Goal: Task Accomplishment & Management: Complete application form

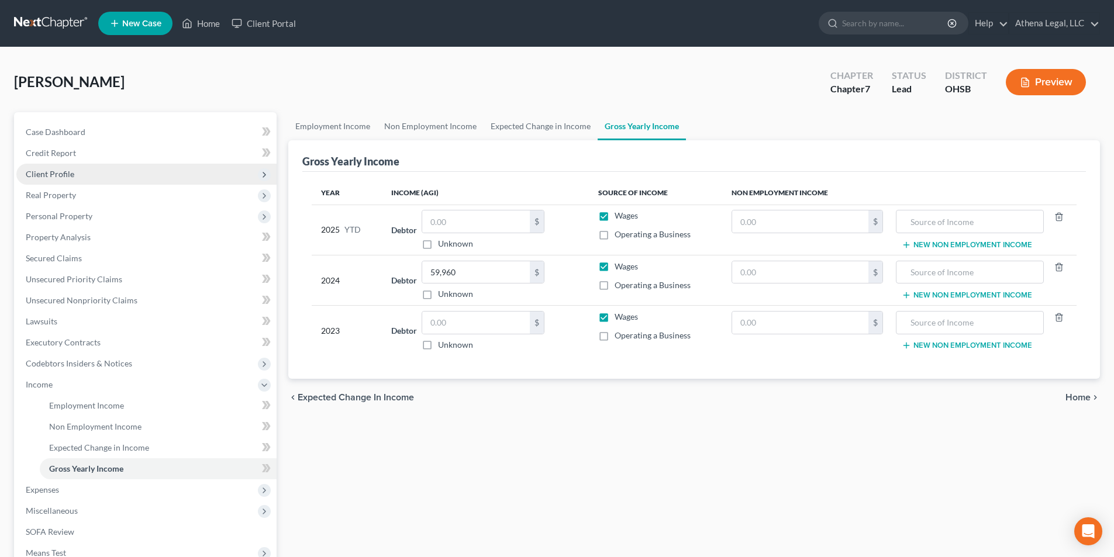
click at [101, 176] on span "Client Profile" at bounding box center [146, 174] width 260 height 21
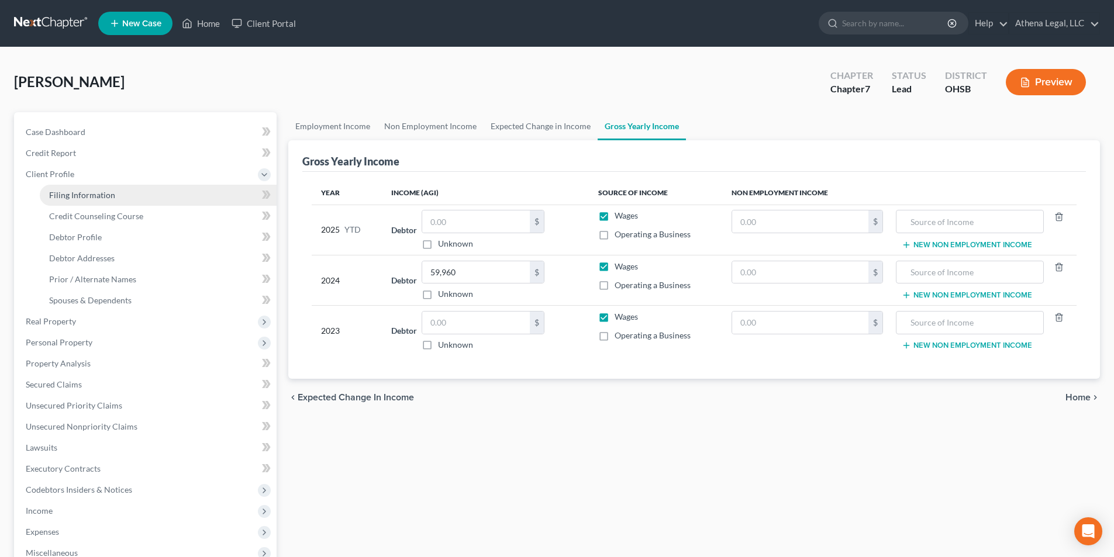
click at [99, 193] on span "Filing Information" at bounding box center [82, 195] width 66 height 10
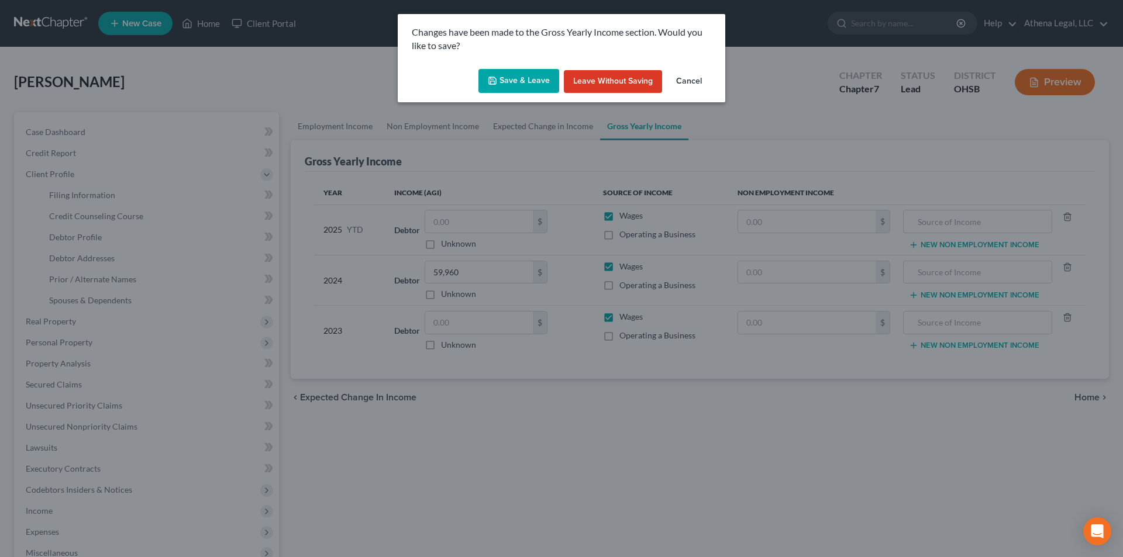
click at [503, 87] on button "Save & Leave" at bounding box center [518, 81] width 81 height 25
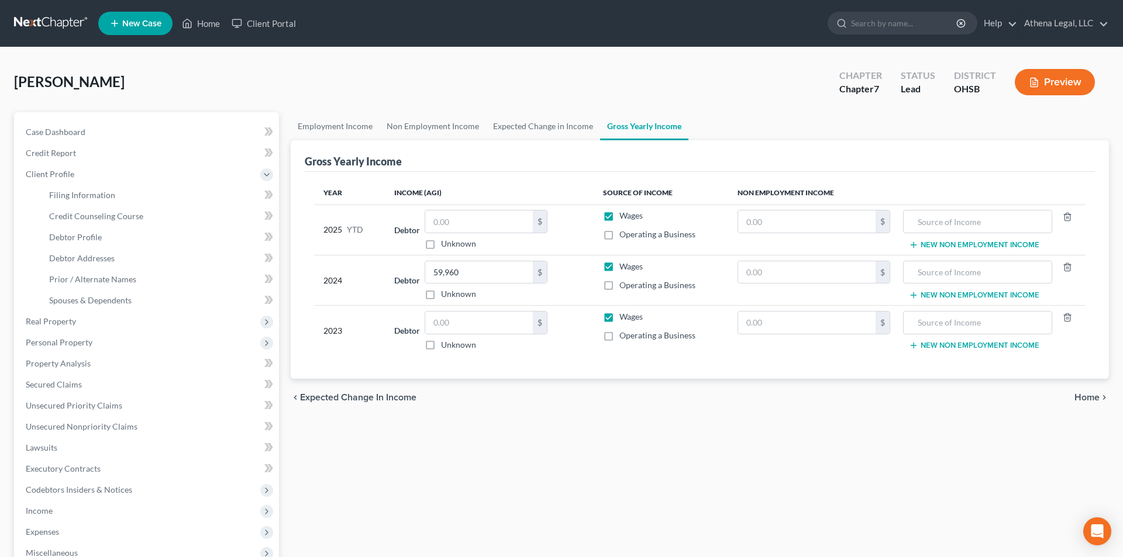
select select "1"
select select "0"
select select "62"
select select "0"
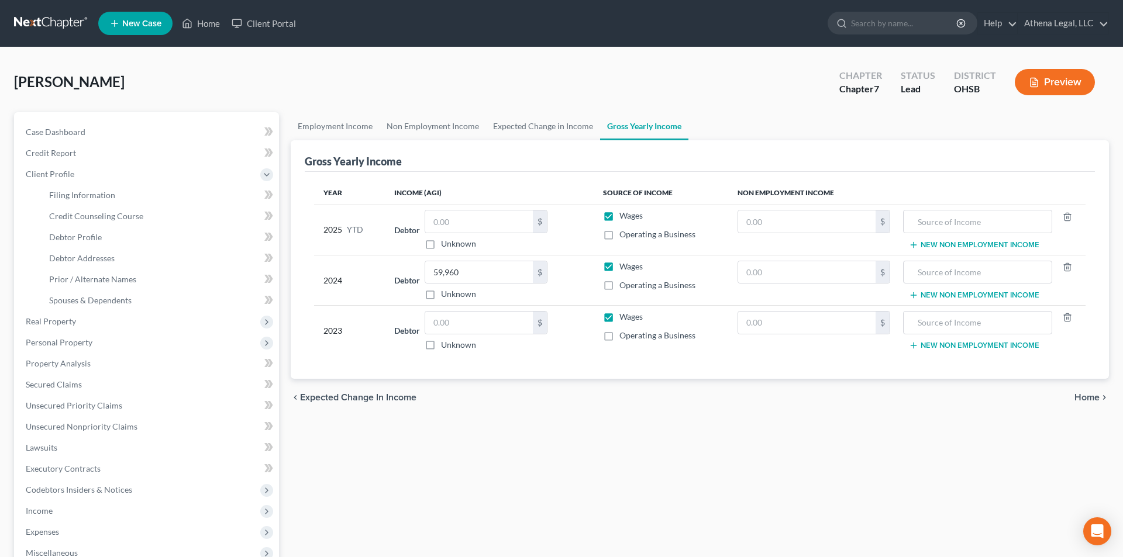
select select "36"
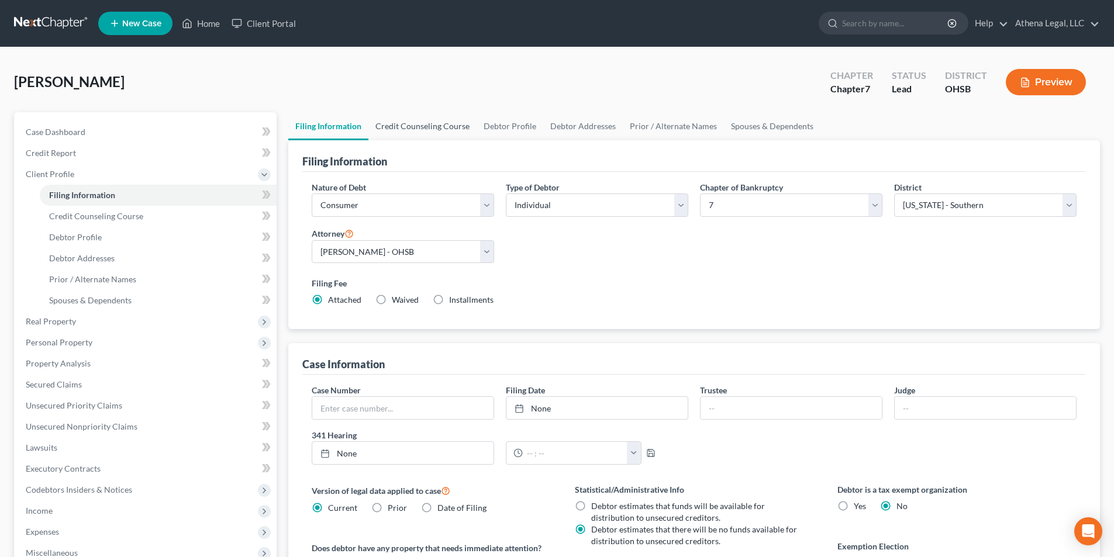
click at [443, 121] on link "Credit Counseling Course" at bounding box center [422, 126] width 108 height 28
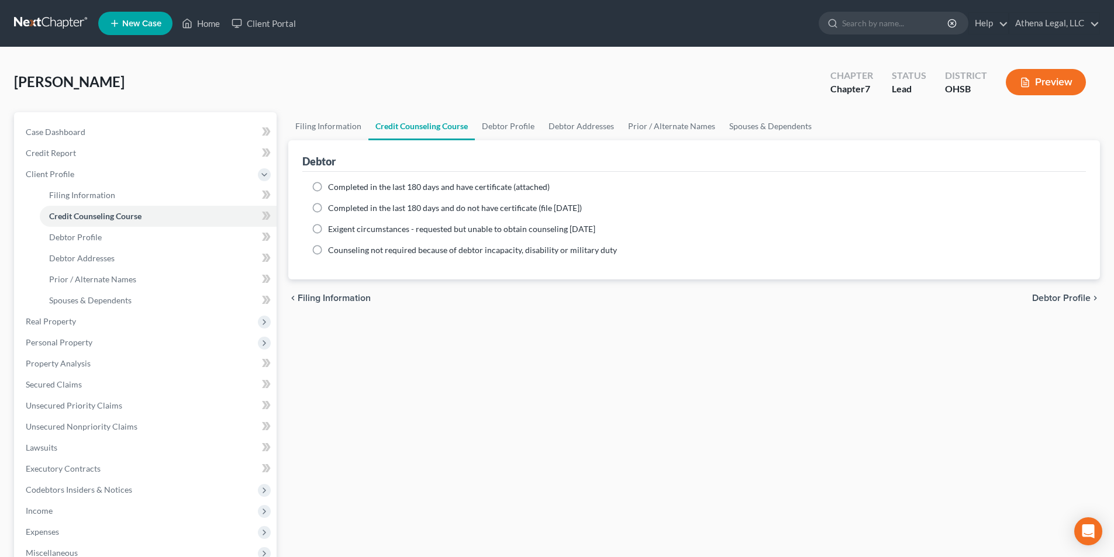
click at [328, 187] on label "Completed in the last 180 days and have certificate (attached)" at bounding box center [439, 187] width 222 height 12
click at [333, 187] on input "Completed in the last 180 days and have certificate (attached)" at bounding box center [337, 185] width 8 height 8
radio input "true"
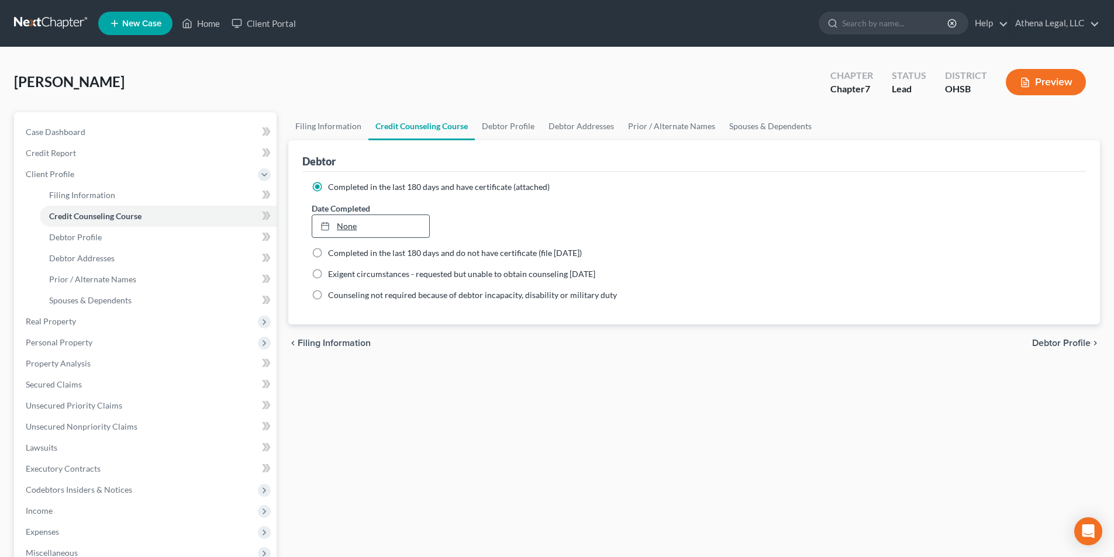
click at [393, 226] on link "None" at bounding box center [370, 226] width 116 height 22
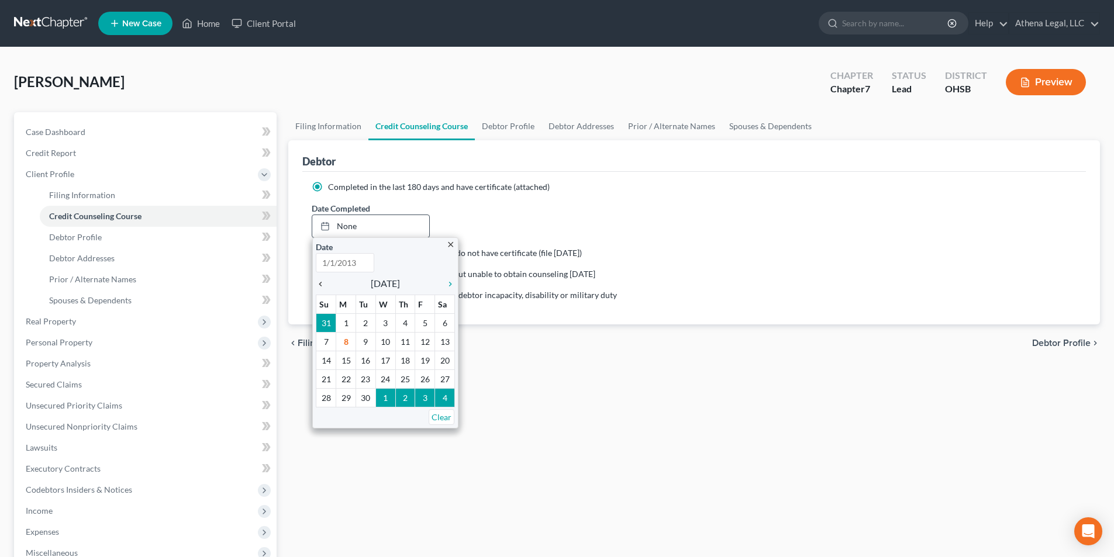
click at [325, 284] on icon "chevron_left" at bounding box center [323, 284] width 15 height 9
type input "[DATE]"
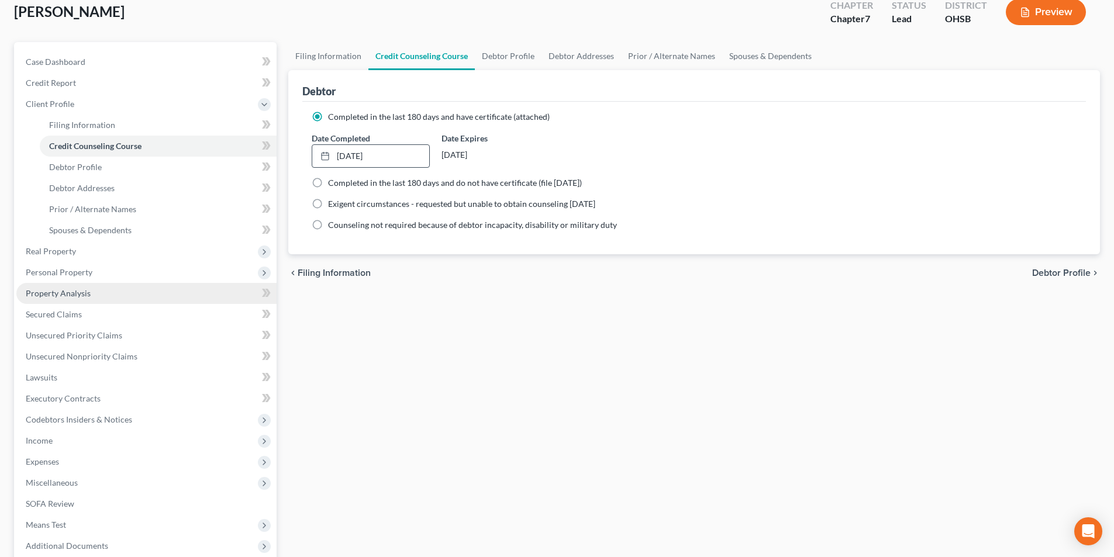
scroll to position [191, 0]
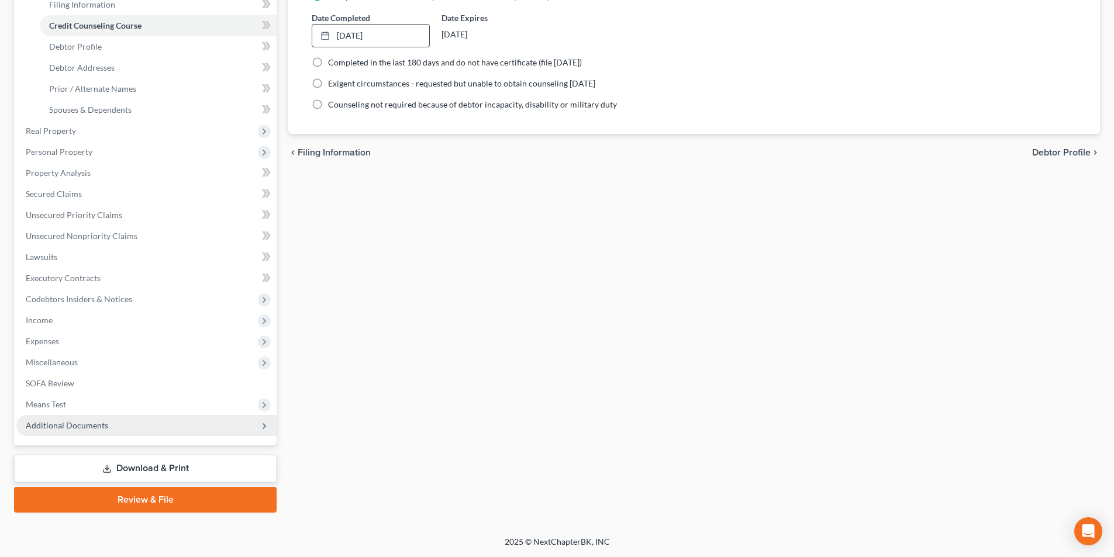
click at [84, 428] on span "Additional Documents" at bounding box center [67, 425] width 82 height 10
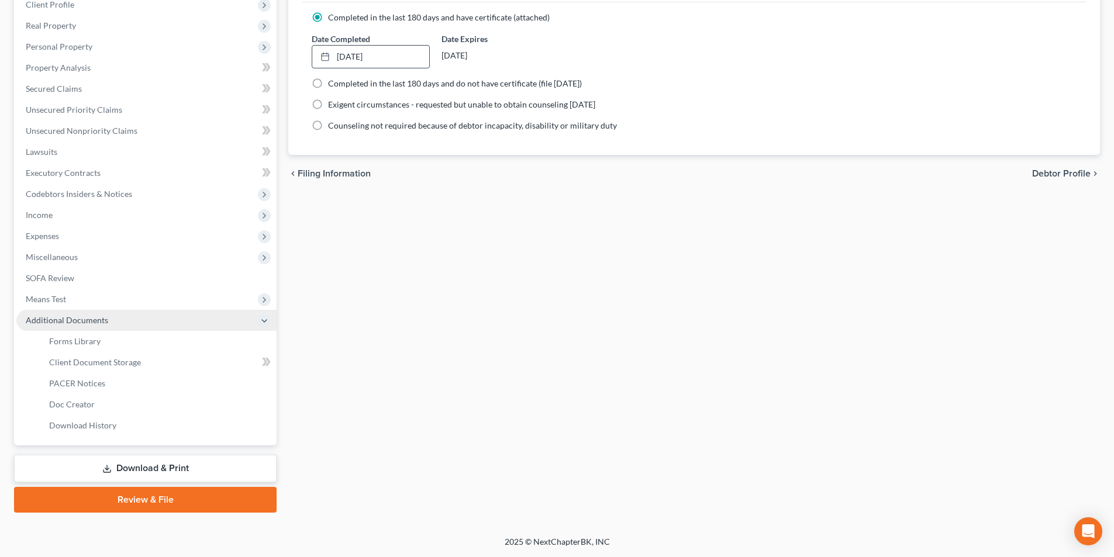
scroll to position [170, 0]
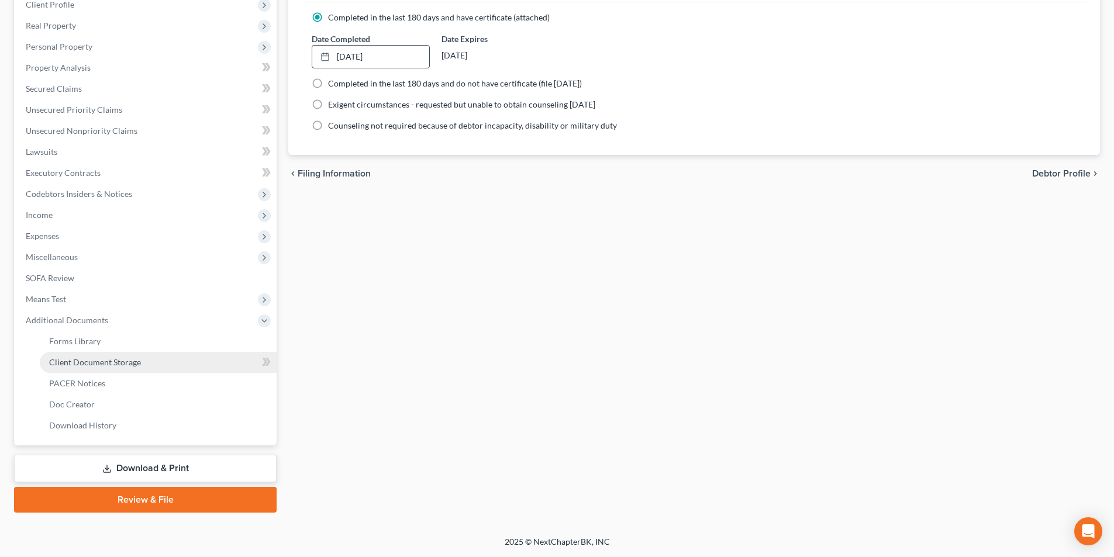
click at [98, 361] on span "Client Document Storage" at bounding box center [95, 362] width 92 height 10
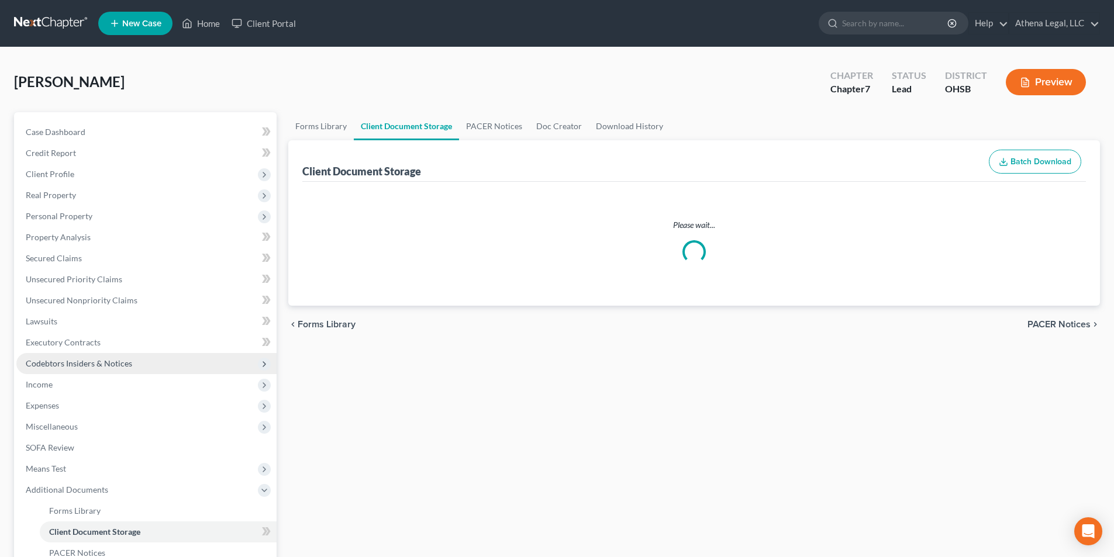
select select "52"
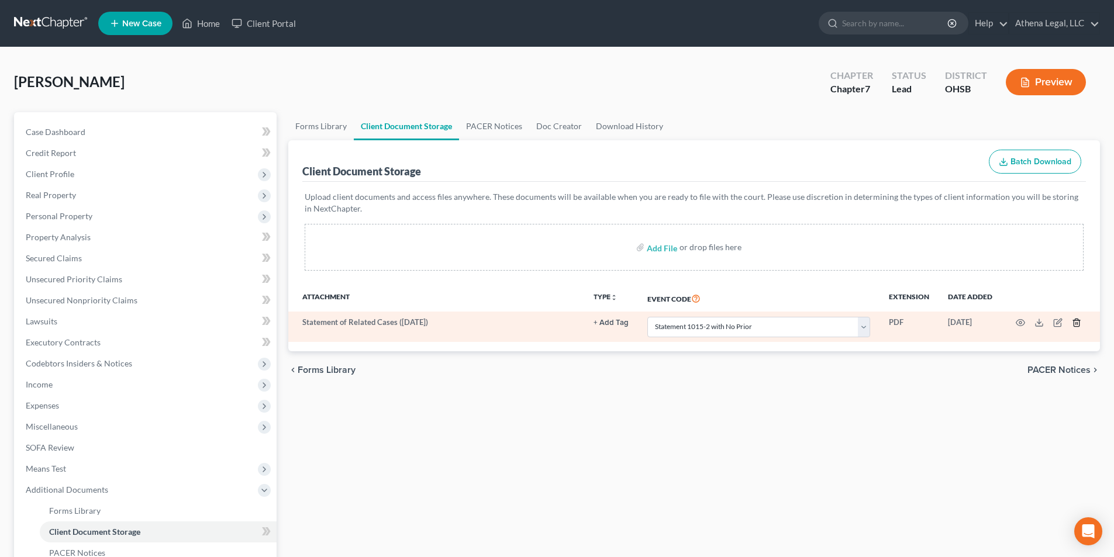
click at [1076, 323] on icon "button" at bounding box center [1076, 322] width 9 height 9
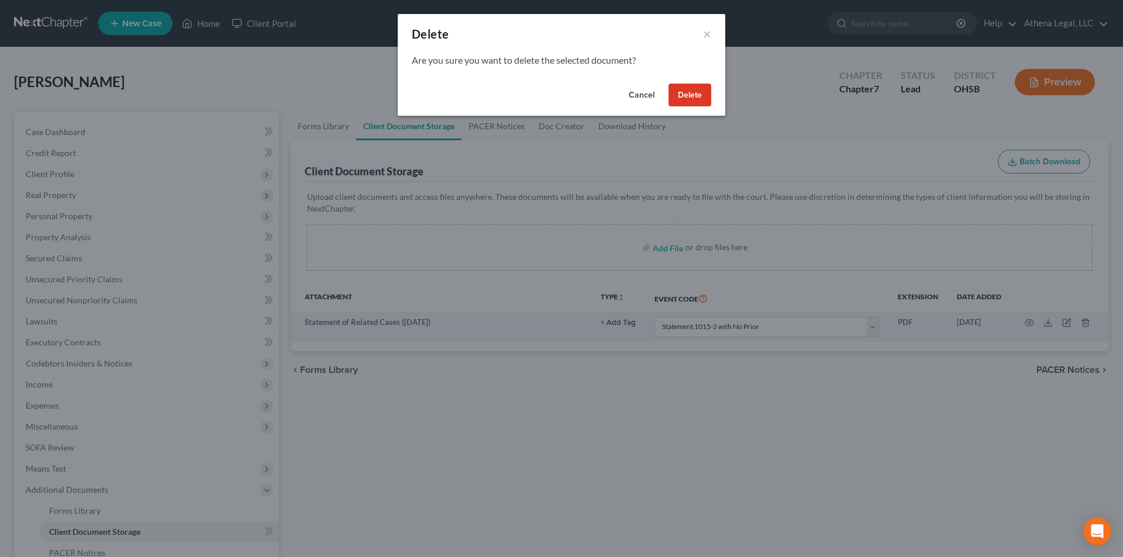
click at [702, 102] on button "Delete" at bounding box center [689, 95] width 43 height 23
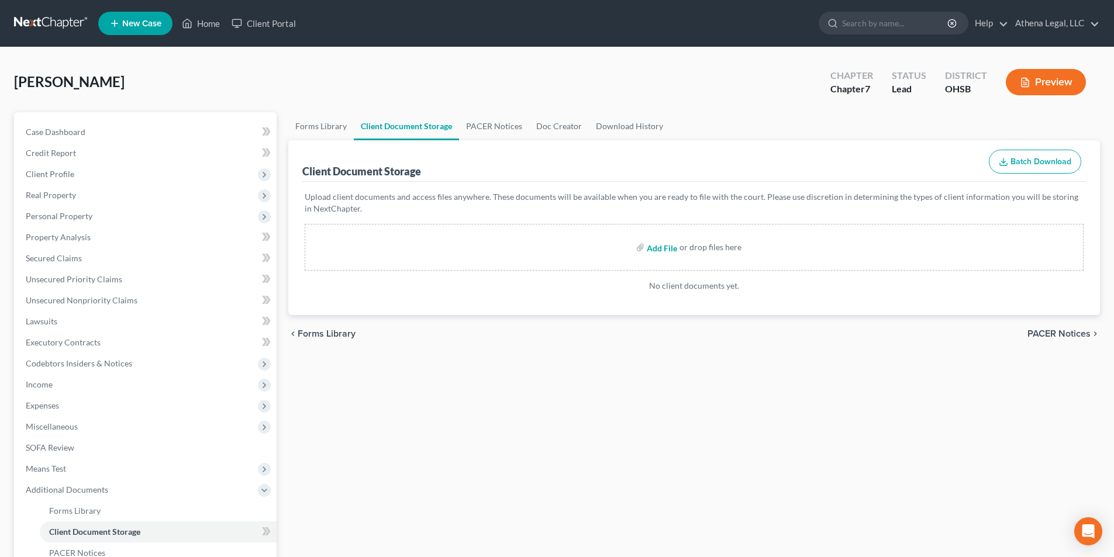
click at [661, 249] on input "file" at bounding box center [661, 247] width 28 height 21
type input "C:\fakepath\[PERSON_NAME] - CCC.pdf"
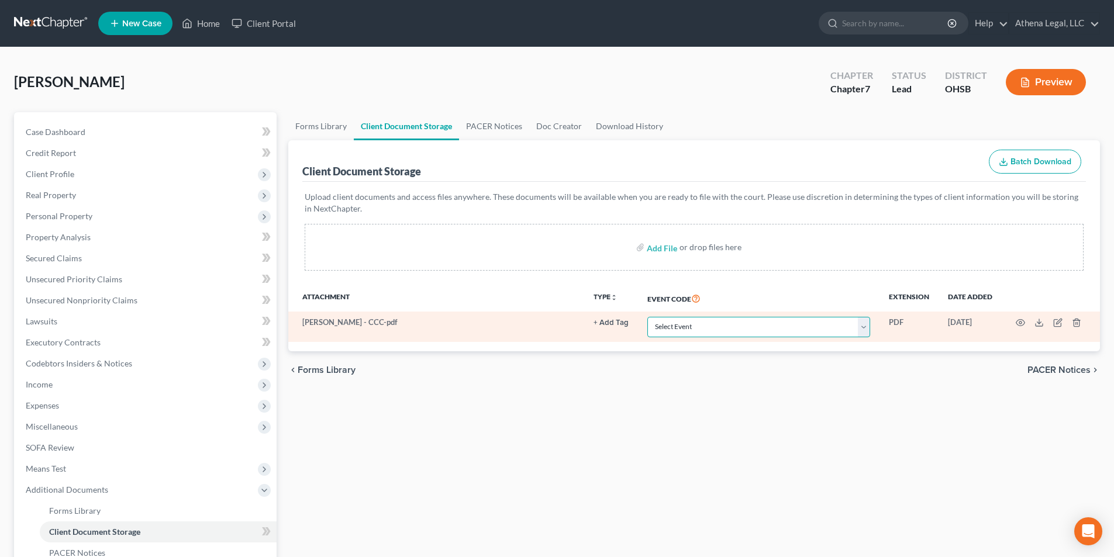
click at [719, 323] on select "Select Event 20 Largest Unsecured Creditors Amended Document Amended List of Cr…" at bounding box center [758, 327] width 223 height 20
select select "7"
click at [647, 317] on select "Select Event 20 Largest Unsecured Creditors Amended Document Amended List of Cr…" at bounding box center [758, 327] width 223 height 20
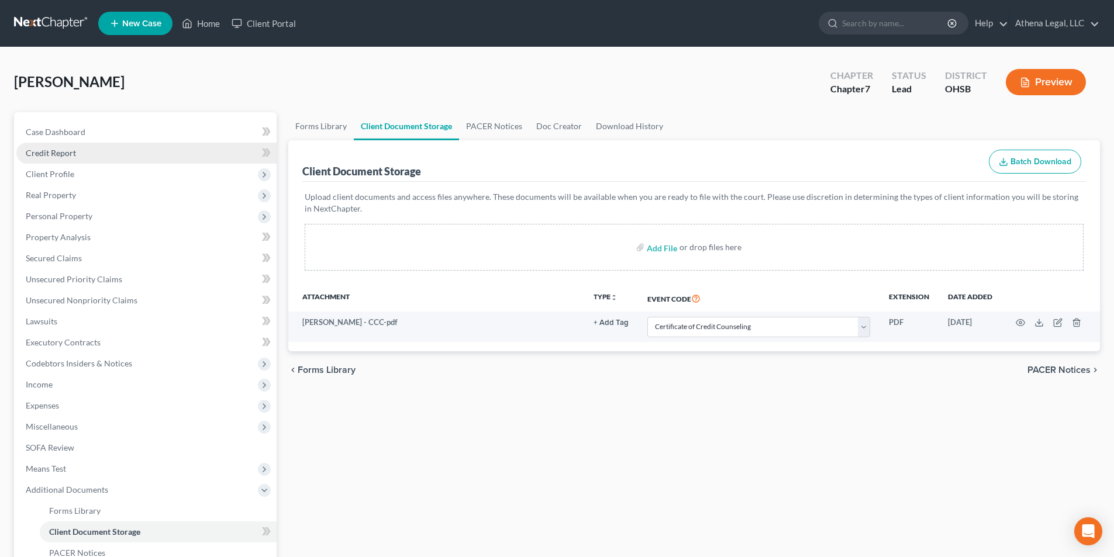
click at [54, 150] on span "Credit Report" at bounding box center [51, 153] width 50 height 10
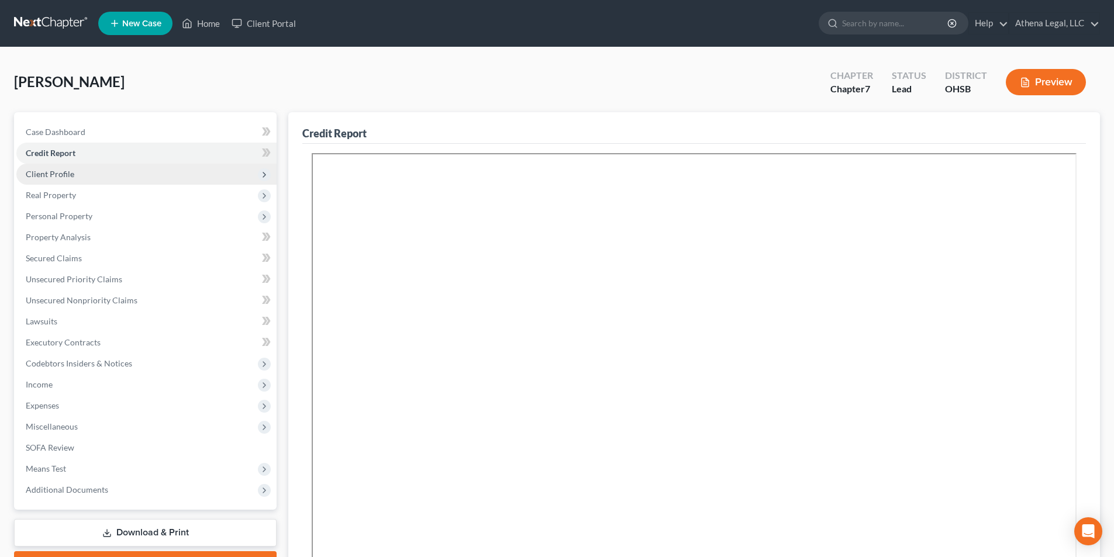
click at [56, 171] on span "Client Profile" at bounding box center [50, 174] width 49 height 10
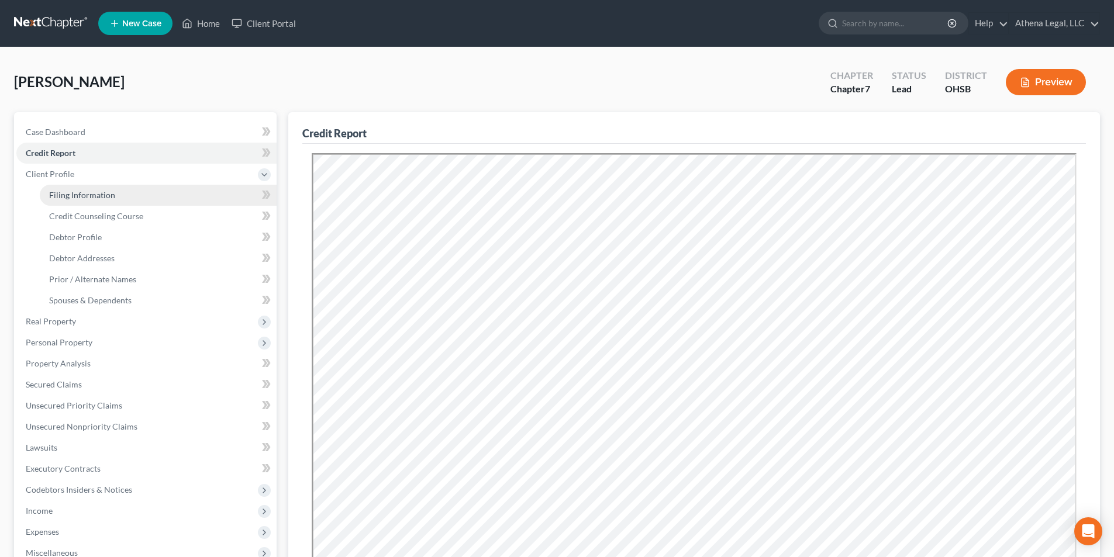
click at [91, 198] on span "Filing Information" at bounding box center [82, 195] width 66 height 10
select select "1"
select select "0"
select select "62"
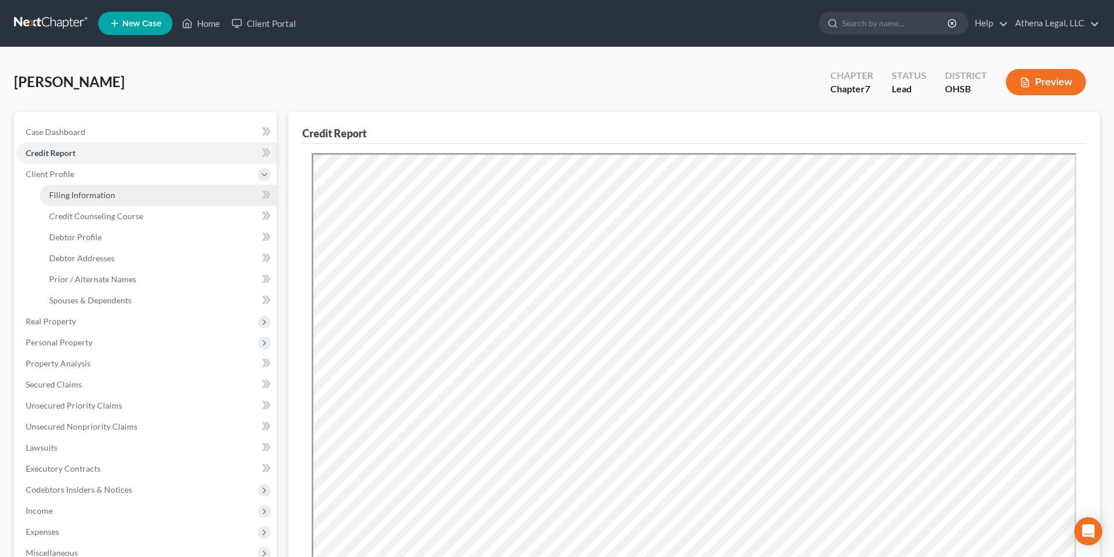
select select "0"
select select "36"
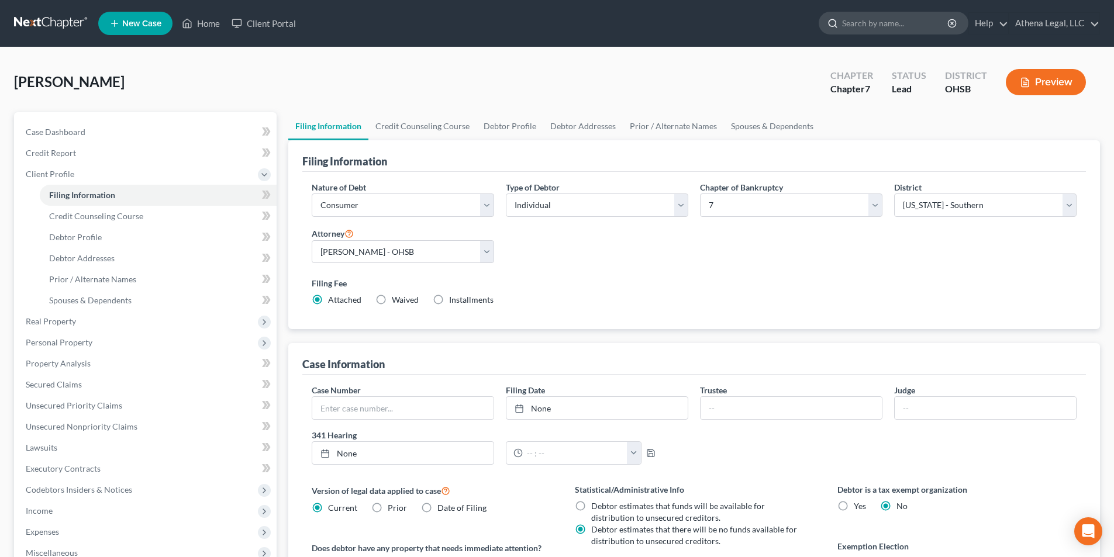
click at [851, 27] on input "search" at bounding box center [895, 23] width 107 height 22
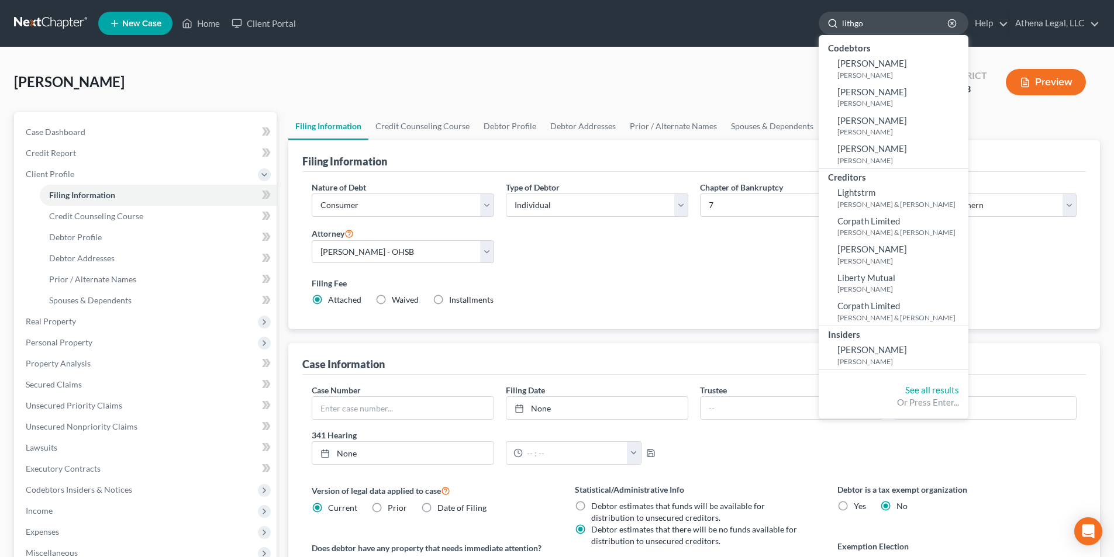
type input "lithgow"
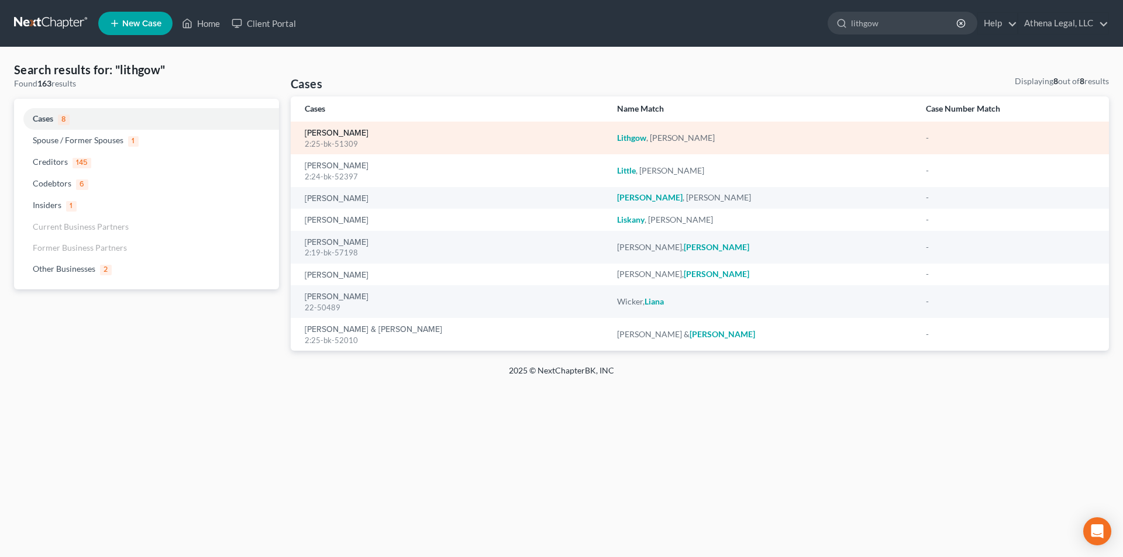
click at [346, 133] on link "[PERSON_NAME]" at bounding box center [337, 133] width 64 height 8
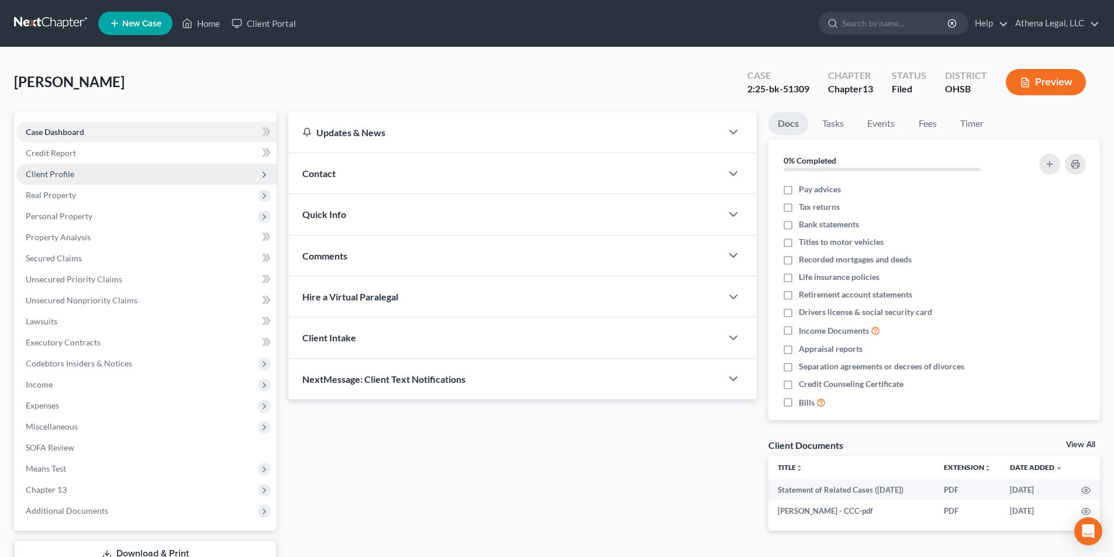
click at [65, 175] on span "Client Profile" at bounding box center [50, 174] width 49 height 10
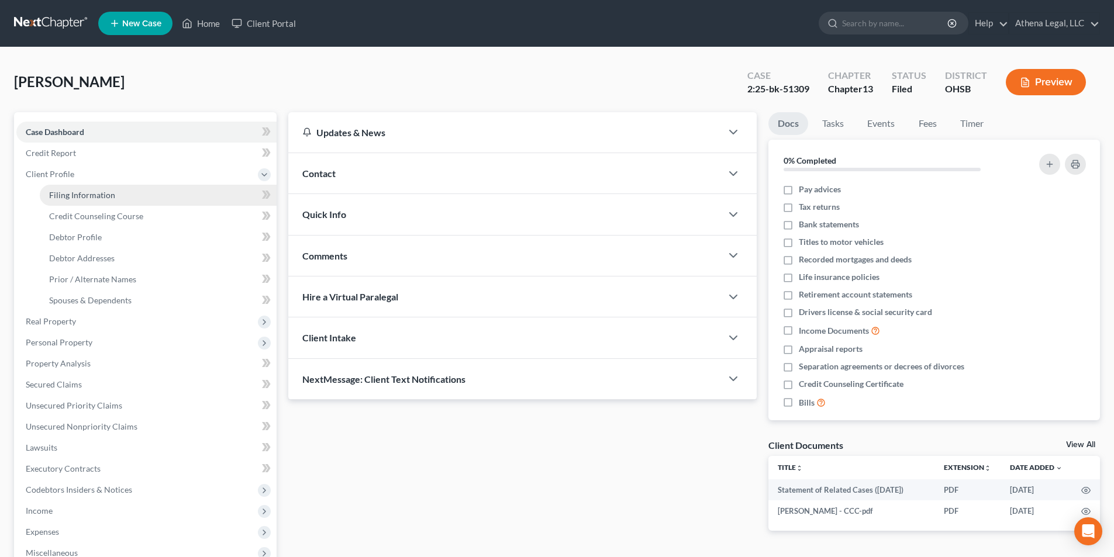
click at [69, 203] on link "Filing Information" at bounding box center [158, 195] width 237 height 21
select select "1"
select select "0"
select select "3"
select select "62"
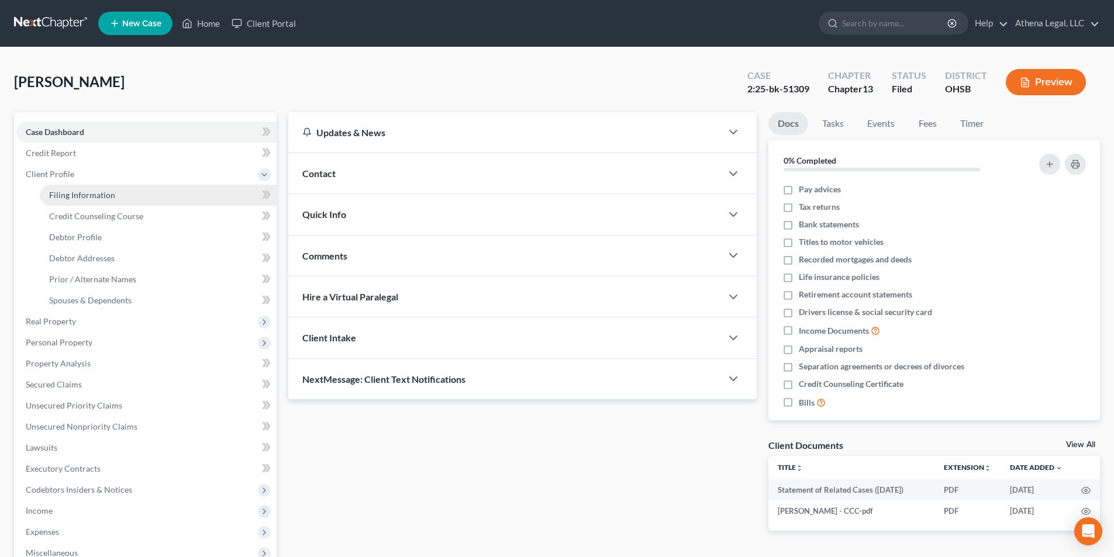
select select "0"
select select "36"
